Goal: Information Seeking & Learning: Find contact information

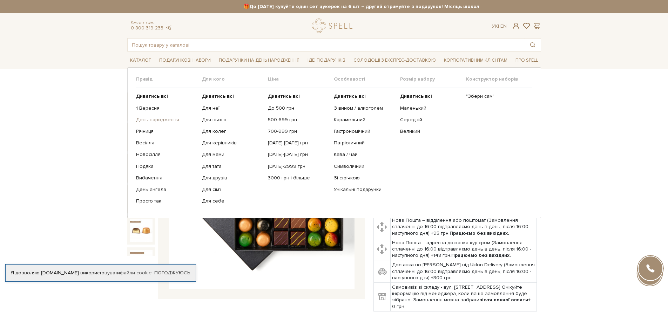
click at [170, 120] on link "День народження" at bounding box center [166, 120] width 61 height 6
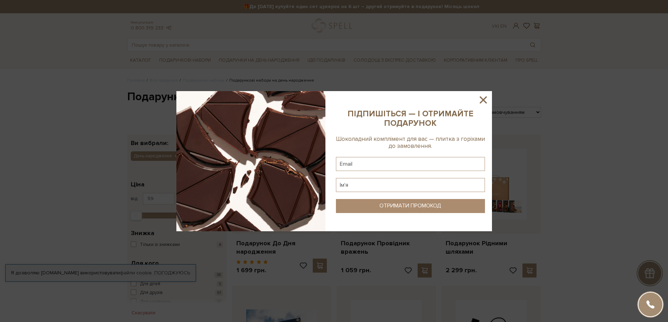
click at [483, 103] on icon at bounding box center [483, 100] width 12 height 12
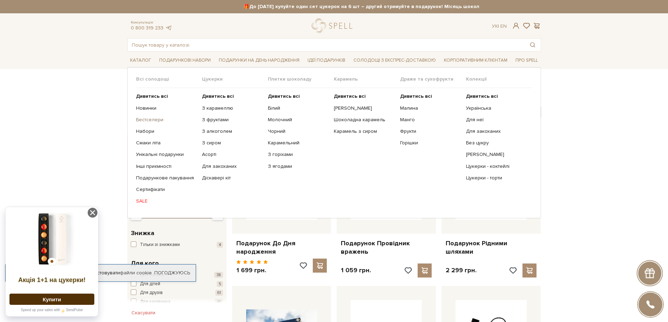
click at [148, 120] on link "Бестселери" at bounding box center [166, 120] width 61 height 6
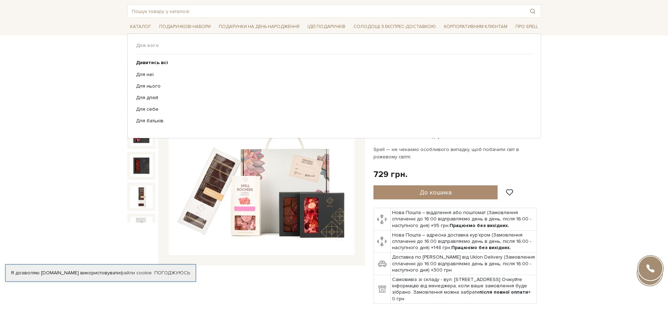
scroll to position [70, 0]
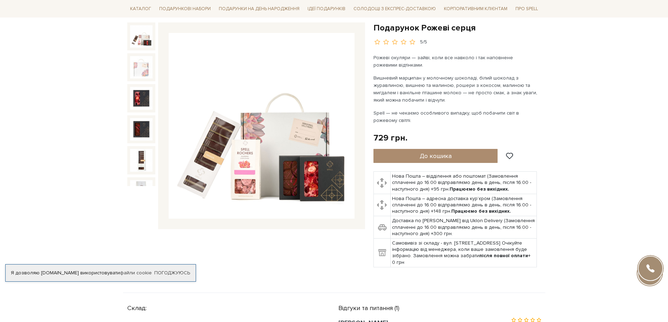
click at [278, 161] on img at bounding box center [262, 126] width 186 height 186
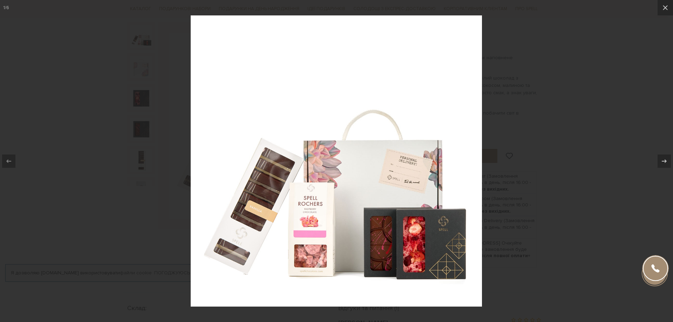
click at [543, 132] on div at bounding box center [336, 161] width 673 height 322
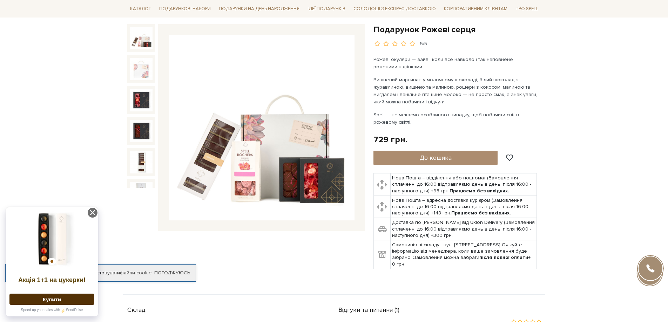
scroll to position [70, 0]
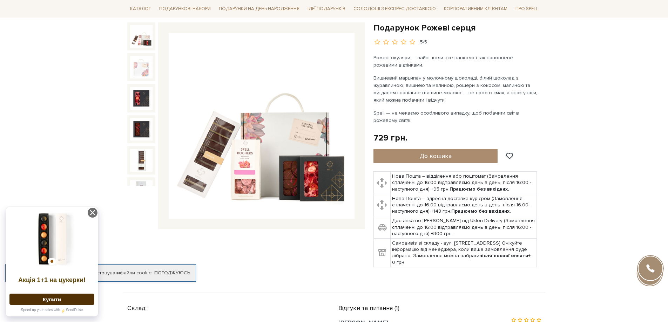
click at [306, 131] on img at bounding box center [262, 126] width 186 height 186
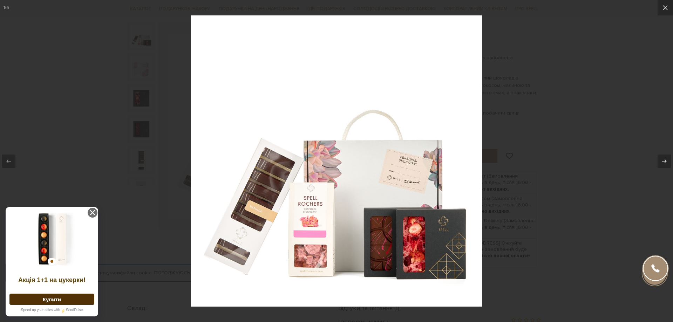
click at [522, 124] on div at bounding box center [336, 161] width 673 height 322
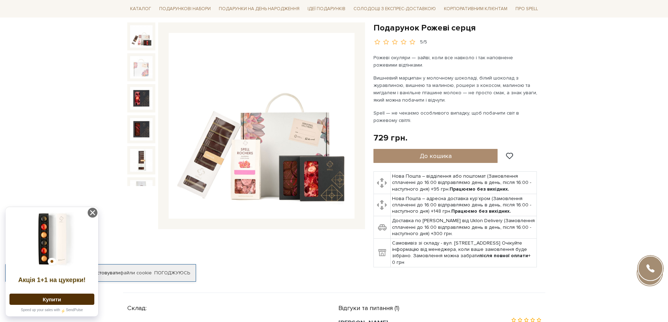
click at [282, 128] on img at bounding box center [262, 126] width 186 height 186
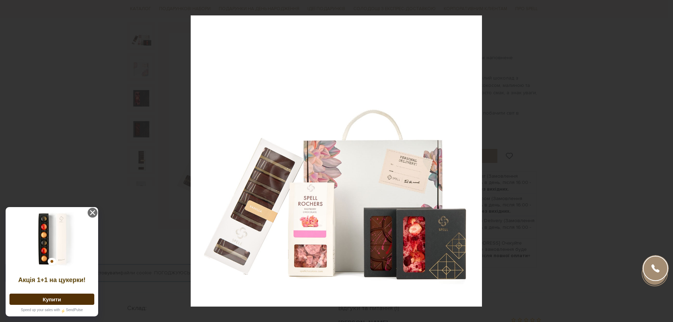
click at [556, 169] on div at bounding box center [336, 161] width 673 height 322
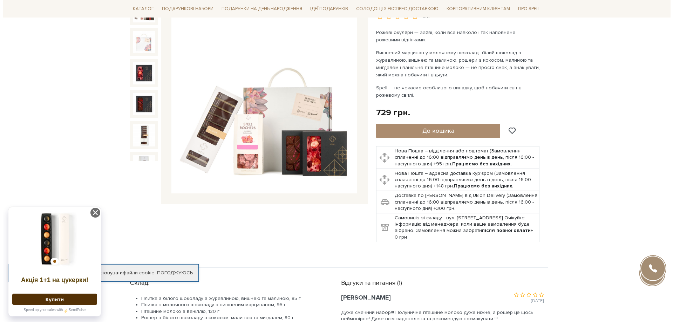
scroll to position [70, 0]
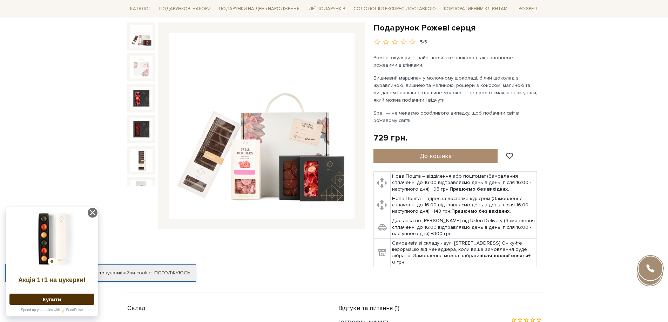
click at [251, 158] on img at bounding box center [262, 126] width 186 height 186
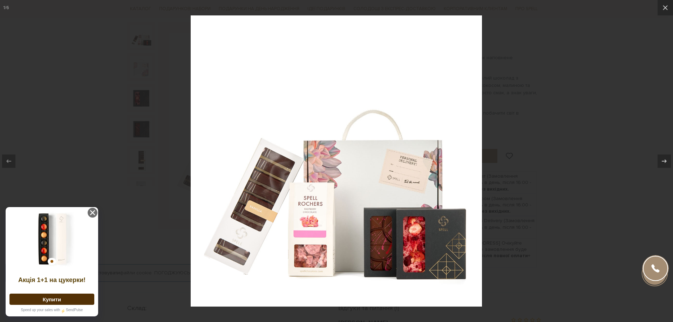
click at [320, 217] on img at bounding box center [336, 160] width 291 height 291
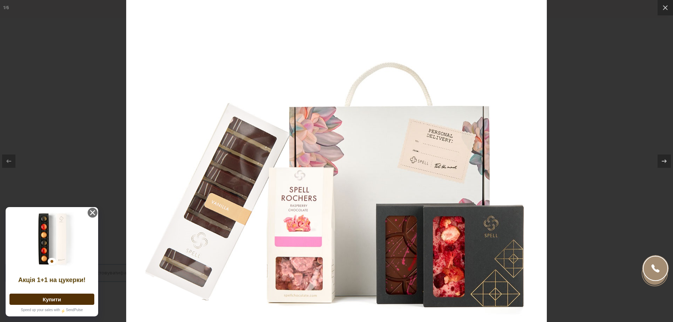
click at [320, 220] on img at bounding box center [336, 136] width 421 height 421
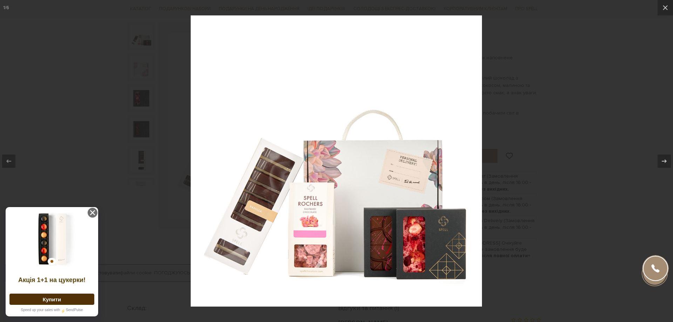
click at [526, 250] on div at bounding box center [336, 161] width 673 height 322
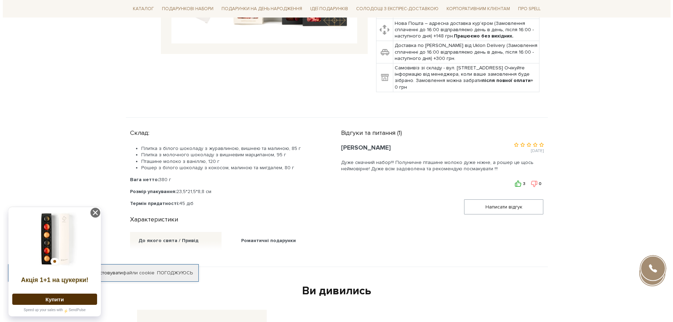
scroll to position [70, 0]
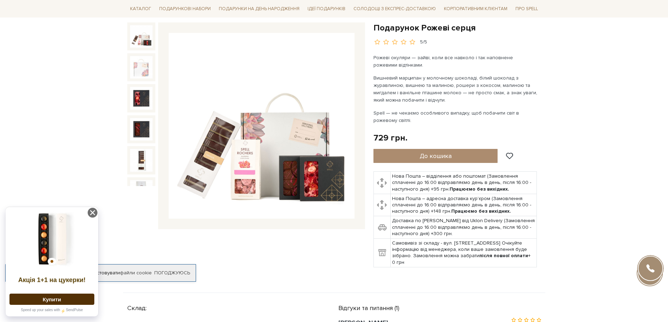
click at [272, 162] on img at bounding box center [262, 126] width 186 height 186
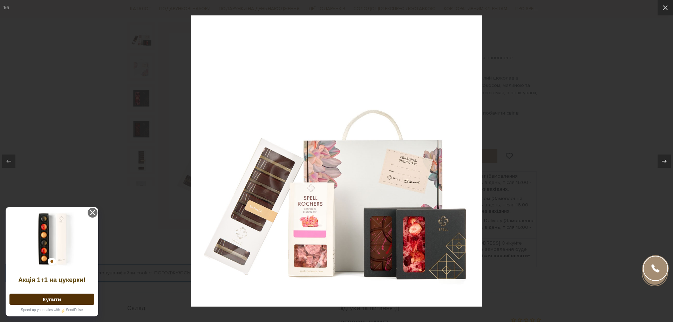
click at [543, 252] on div at bounding box center [336, 161] width 673 height 322
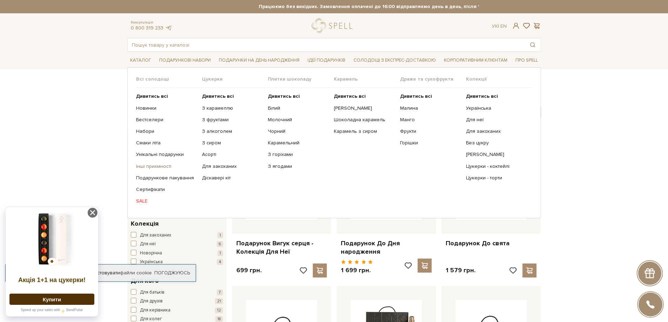
click at [156, 166] on link "Інші приємності" at bounding box center [166, 166] width 61 height 6
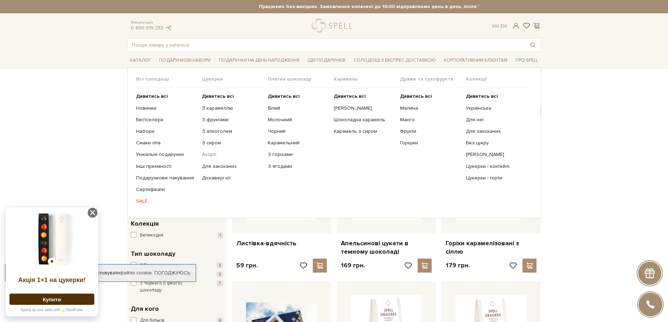
click at [206, 153] on link "Асорті" at bounding box center [232, 154] width 61 height 6
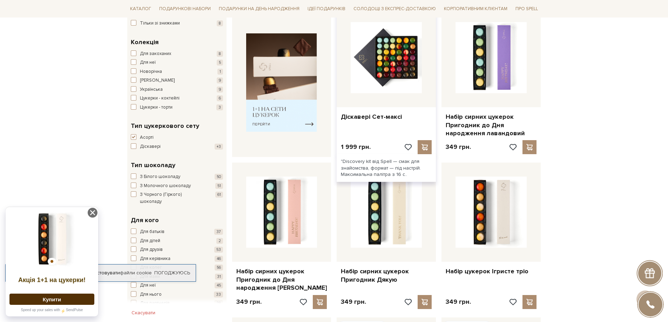
scroll to position [315, 0]
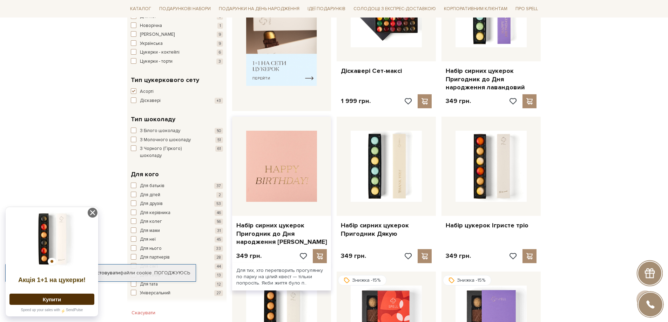
click at [273, 164] on img at bounding box center [281, 166] width 71 height 71
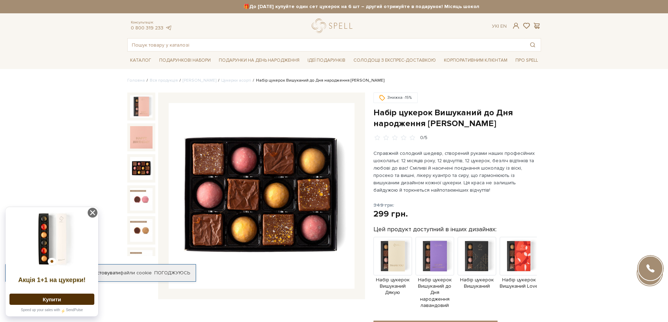
click at [139, 166] on img at bounding box center [141, 168] width 22 height 22
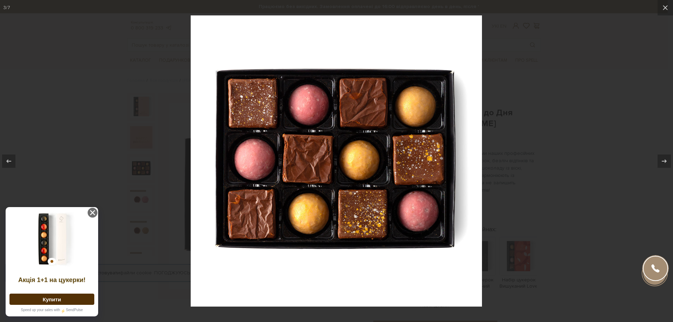
click at [551, 198] on div at bounding box center [336, 161] width 673 height 322
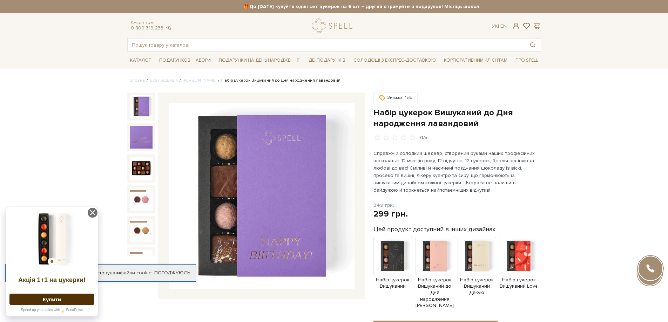
click at [252, 161] on img at bounding box center [262, 196] width 186 height 186
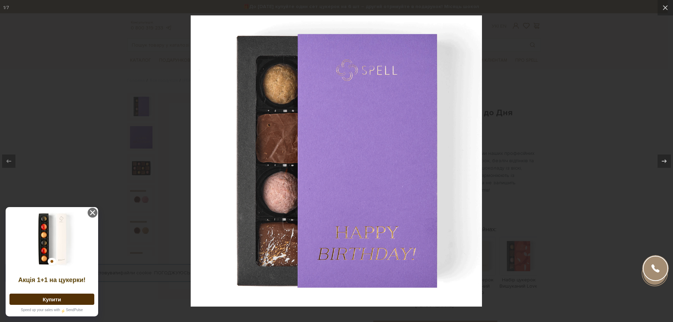
click at [139, 123] on div at bounding box center [336, 161] width 673 height 322
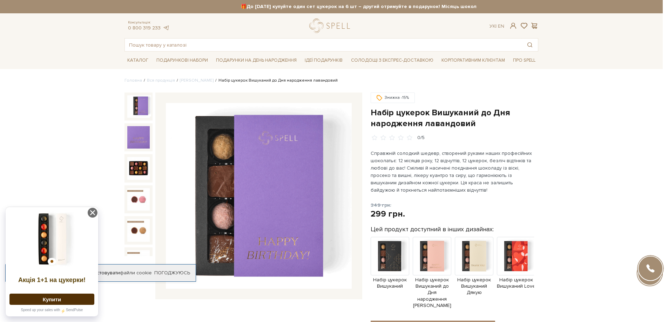
click at [144, 162] on img at bounding box center [138, 168] width 22 height 22
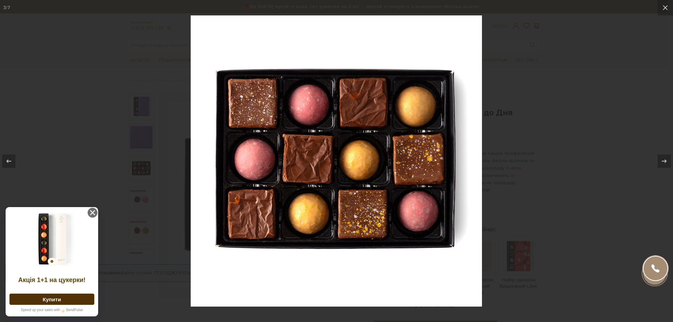
click at [526, 205] on div at bounding box center [336, 161] width 673 height 322
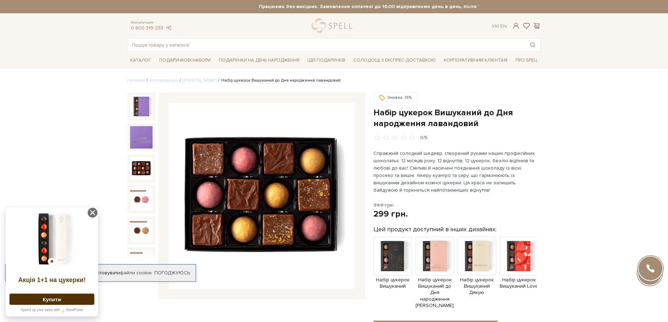
click at [280, 152] on img at bounding box center [262, 196] width 186 height 186
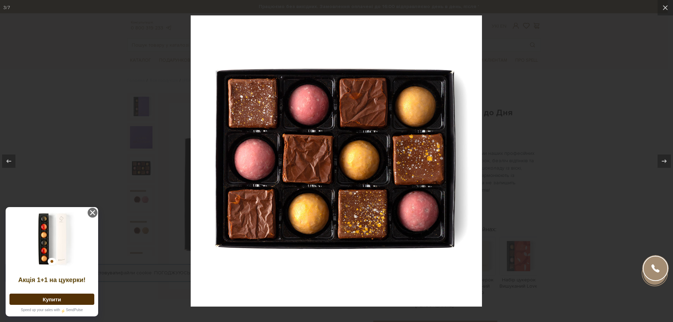
click at [574, 213] on div at bounding box center [336, 161] width 673 height 322
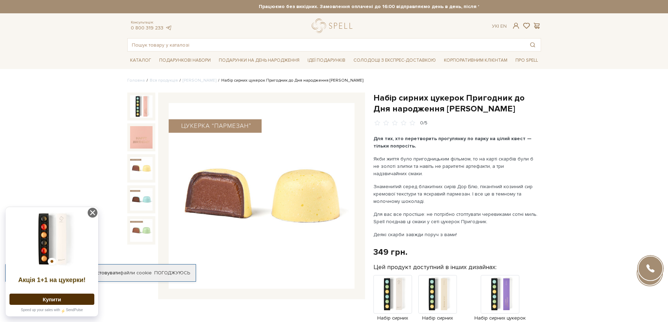
click at [145, 170] on img at bounding box center [141, 168] width 22 height 22
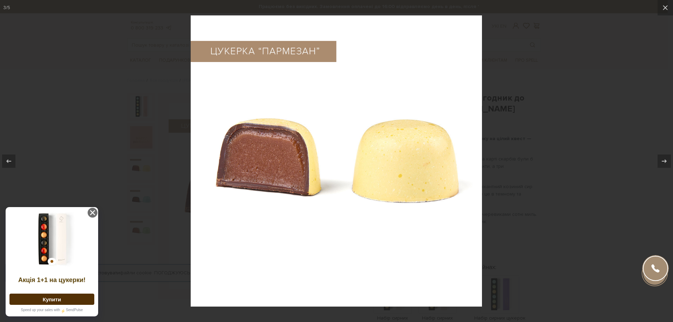
click at [550, 207] on div at bounding box center [336, 161] width 673 height 322
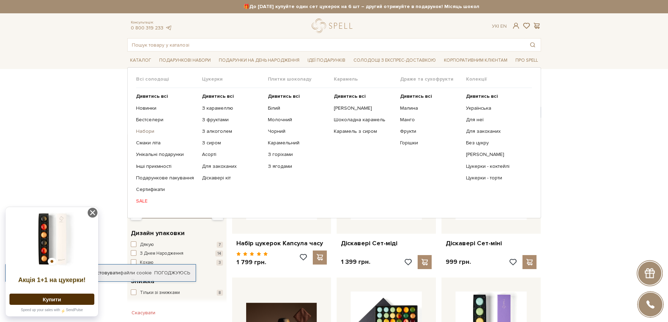
click at [145, 132] on link "Набори" at bounding box center [166, 131] width 61 height 6
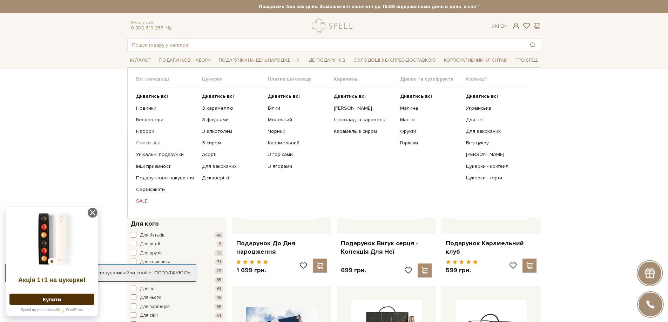
click at [145, 141] on link "Смаки літа" at bounding box center [166, 143] width 61 height 6
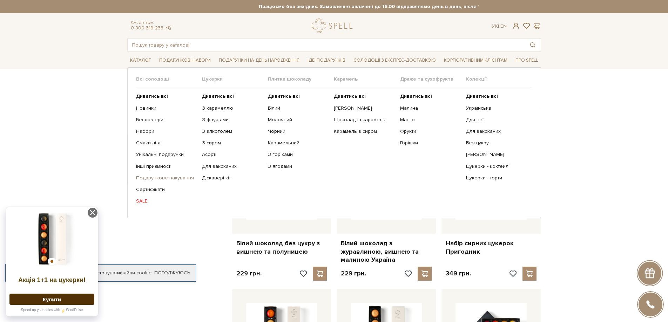
click at [154, 177] on link "Подарункове пакування" at bounding box center [166, 178] width 61 height 6
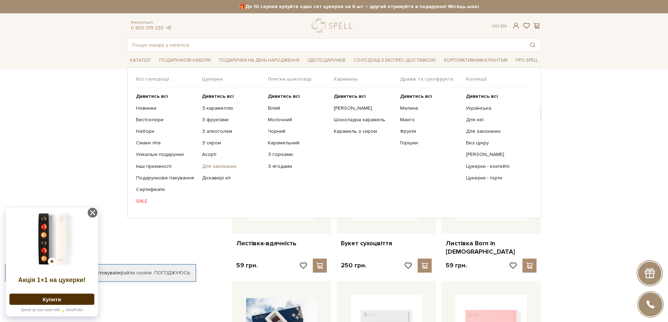
click at [219, 167] on link "Для закоханих" at bounding box center [232, 166] width 61 height 6
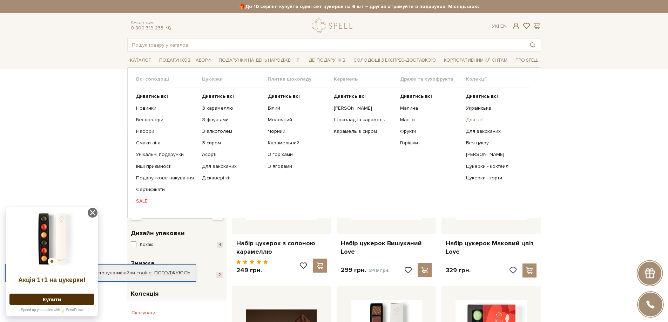
click at [476, 120] on link "Для неї" at bounding box center [496, 120] width 61 height 6
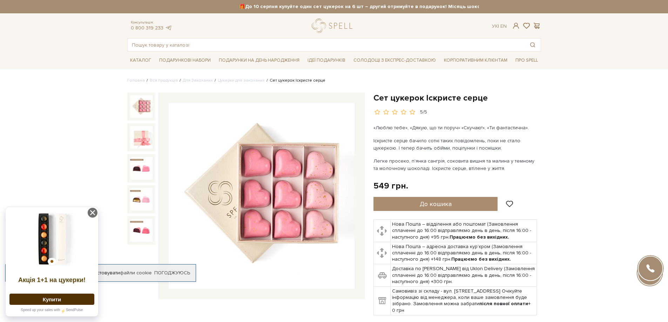
click at [263, 177] on img at bounding box center [262, 196] width 186 height 186
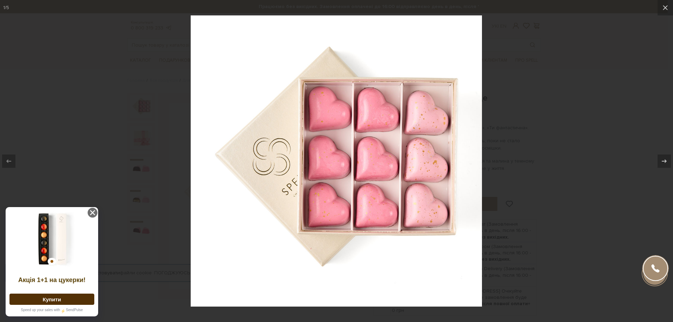
click at [560, 185] on div at bounding box center [336, 161] width 673 height 322
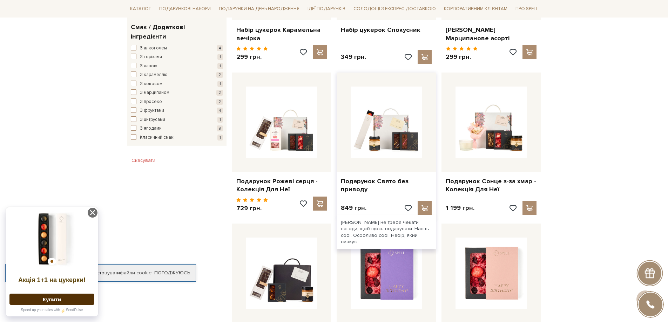
scroll to position [491, 0]
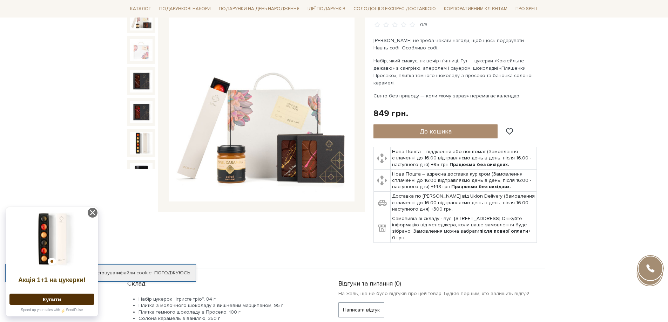
scroll to position [70, 0]
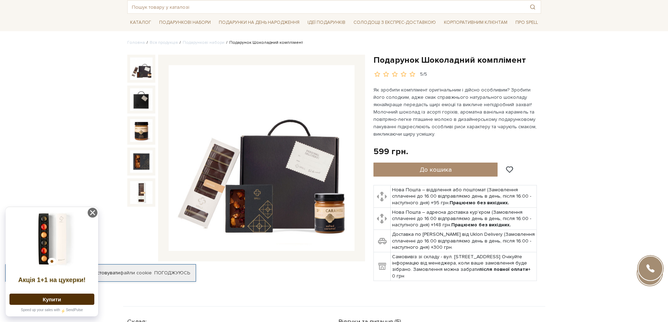
scroll to position [35, 0]
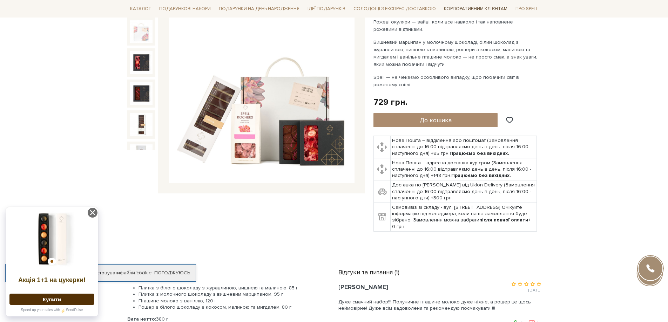
scroll to position [105, 0]
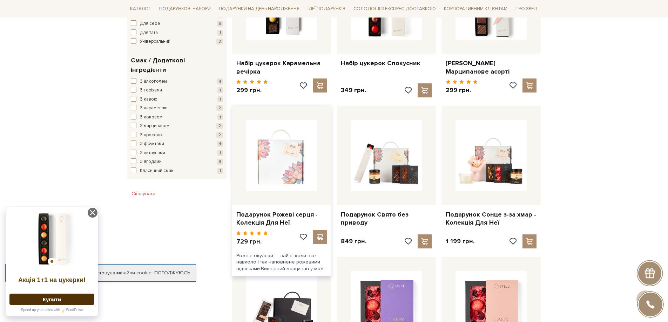
click at [291, 146] on img at bounding box center [281, 155] width 71 height 71
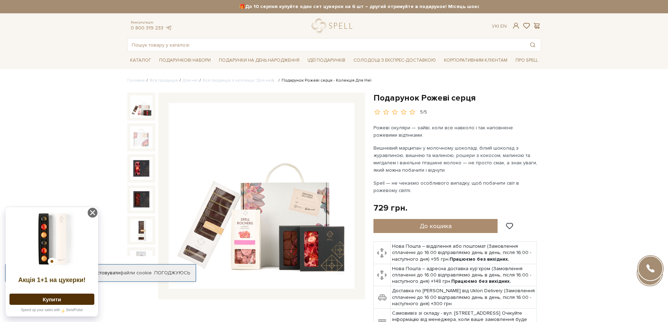
click at [652, 267] on div at bounding box center [650, 268] width 25 height 25
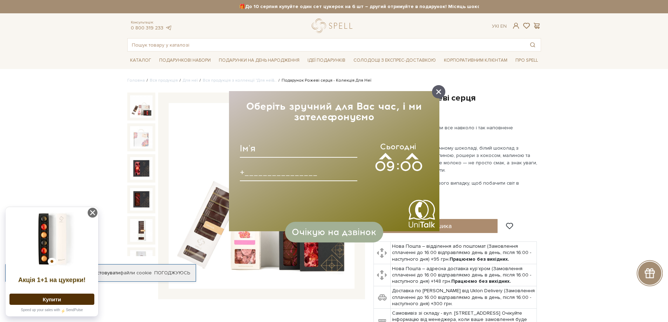
click at [435, 93] on div at bounding box center [438, 91] width 13 height 13
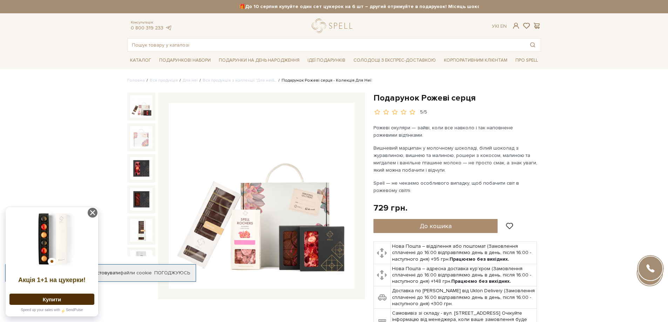
click at [647, 286] on div at bounding box center [649, 273] width 26 height 26
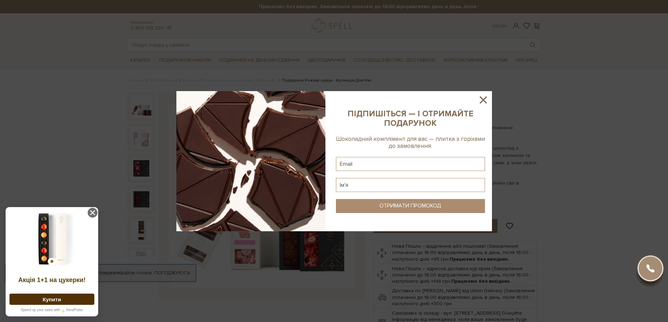
click at [481, 100] on icon at bounding box center [483, 100] width 12 height 12
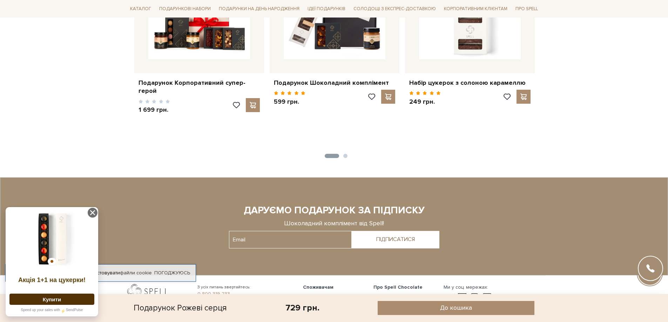
scroll to position [935, 0]
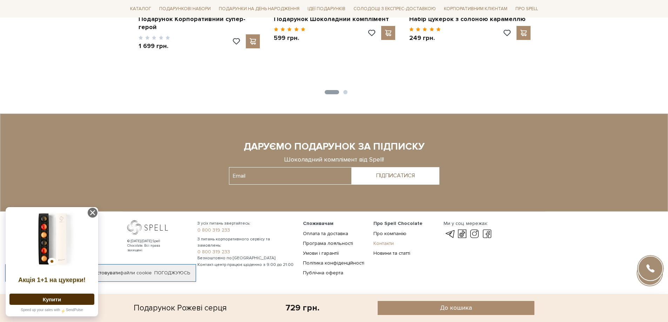
click at [375, 242] on link "Контакти" at bounding box center [383, 243] width 20 height 6
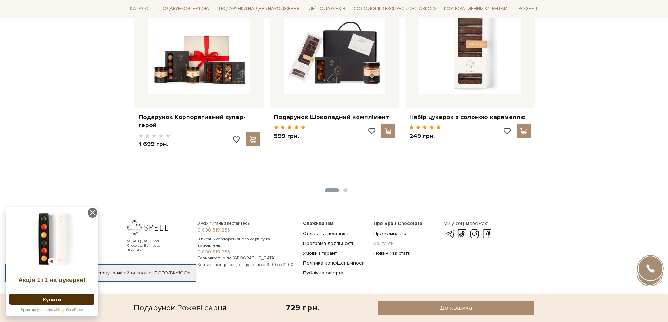
scroll to position [837, 0]
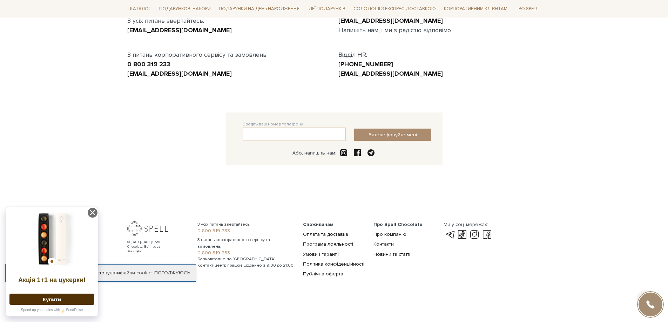
scroll to position [101, 0]
click at [369, 153] on span at bounding box center [371, 152] width 10 height 8
